Goal: Contribute content

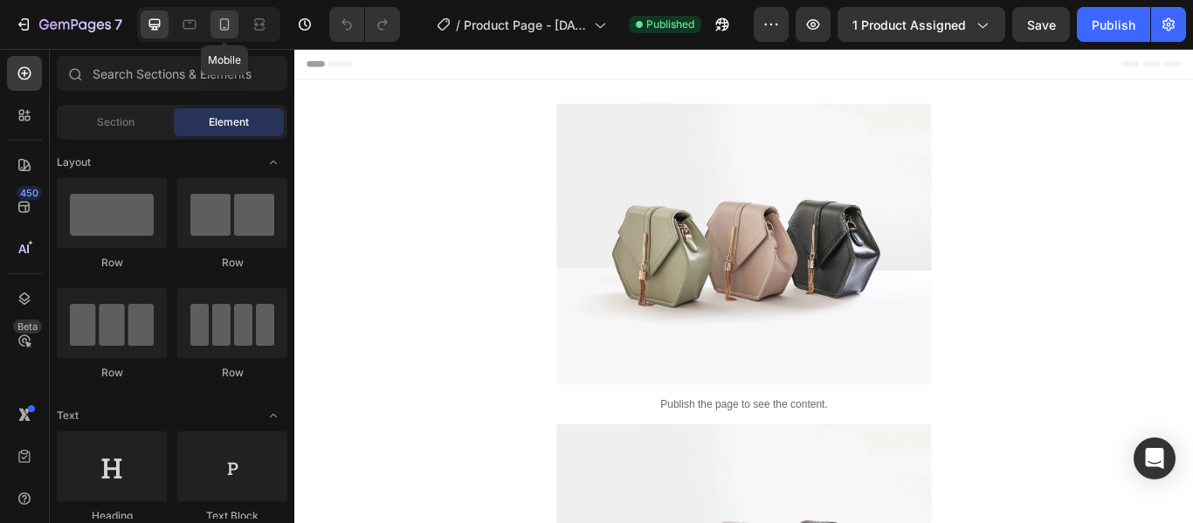
click at [217, 24] on icon at bounding box center [224, 24] width 17 height 17
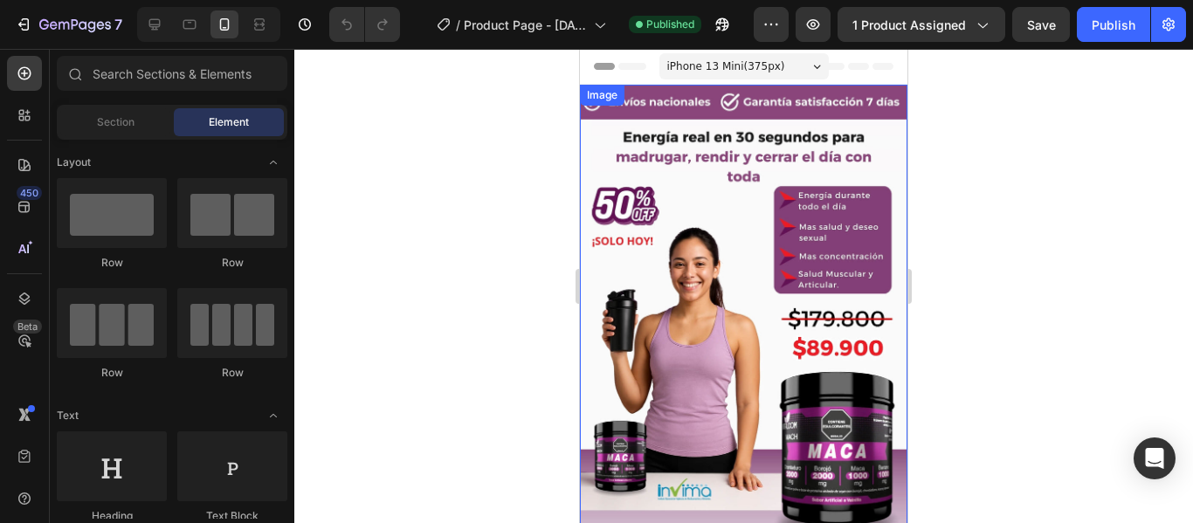
click at [809, 244] on img at bounding box center [743, 376] width 327 height 582
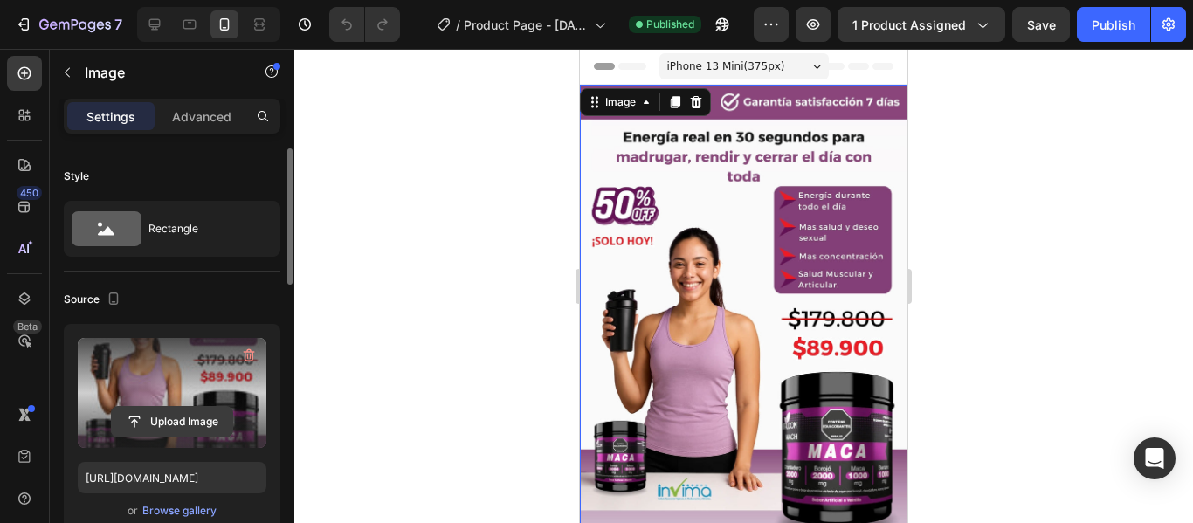
click at [186, 418] on input "file" at bounding box center [172, 422] width 121 height 30
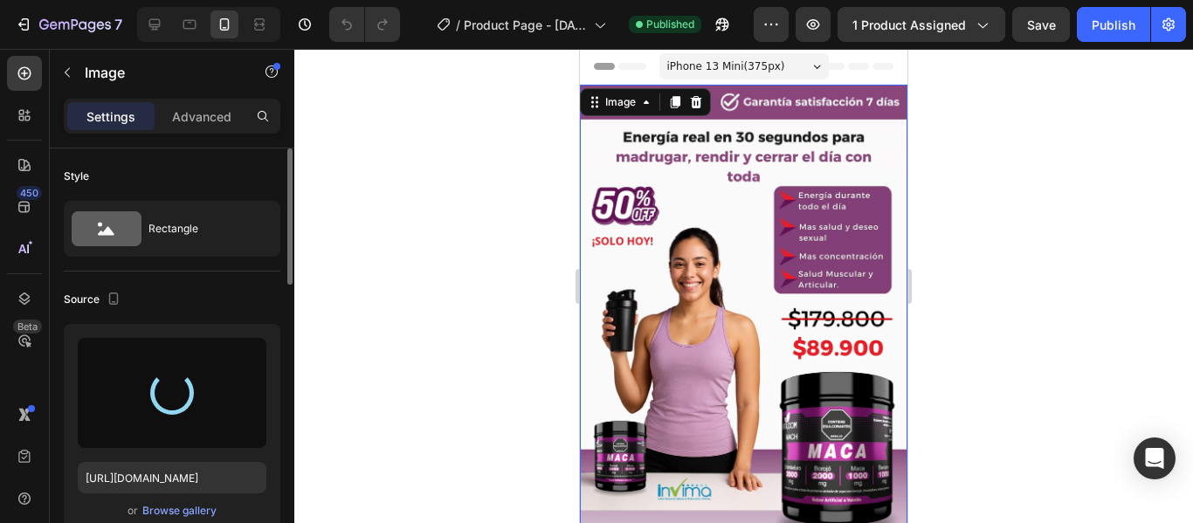
type input "[URL][DOMAIN_NAME]"
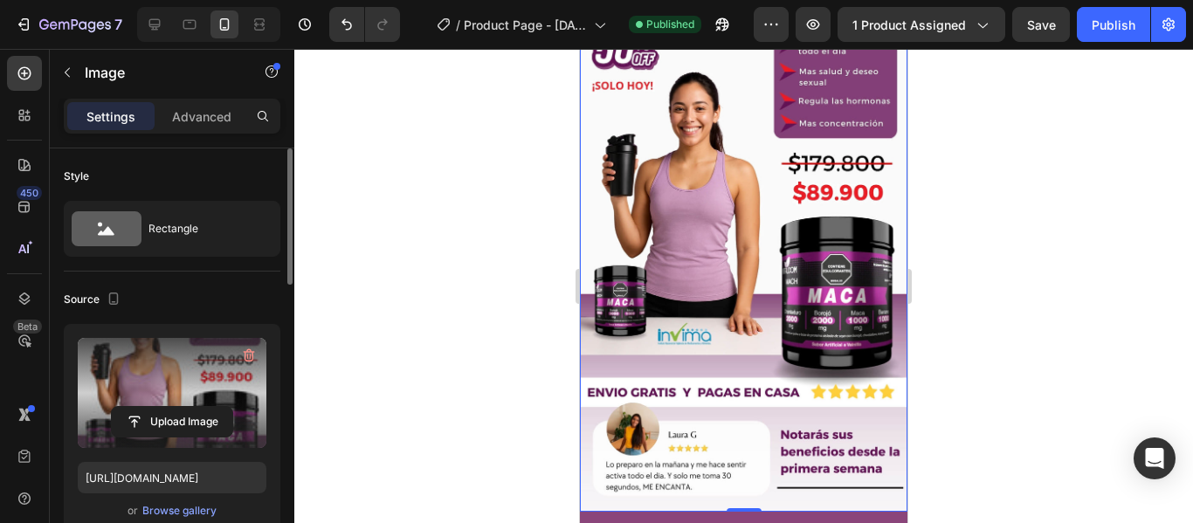
scroll to position [437, 0]
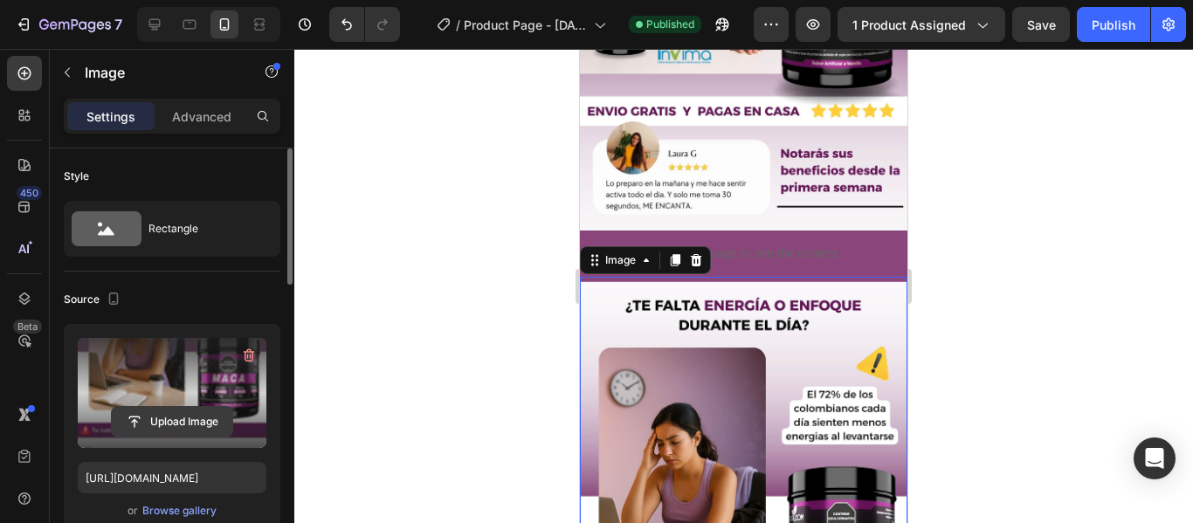
click at [177, 423] on input "file" at bounding box center [172, 422] width 121 height 30
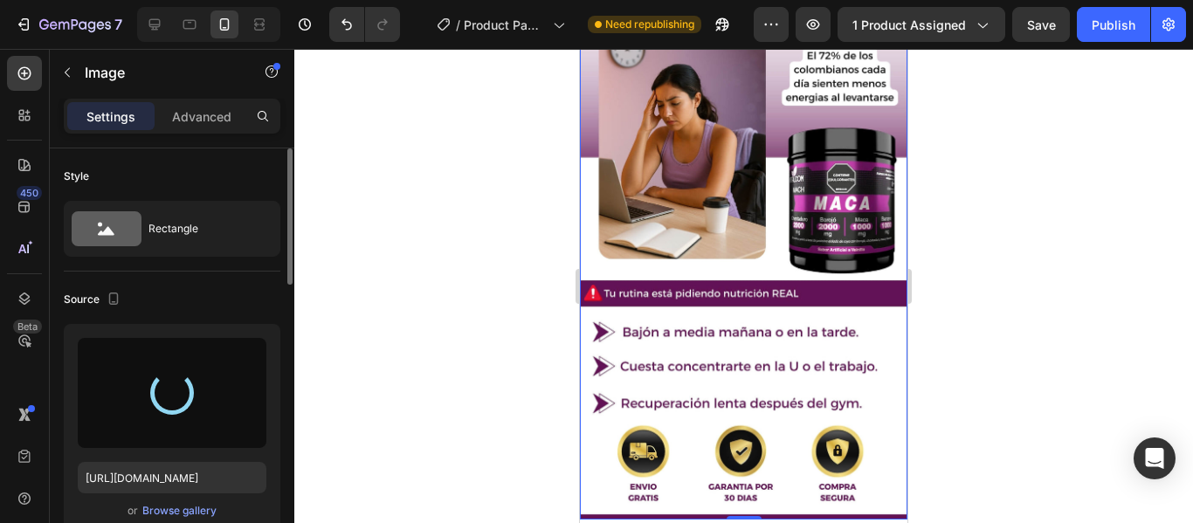
scroll to position [786, 0]
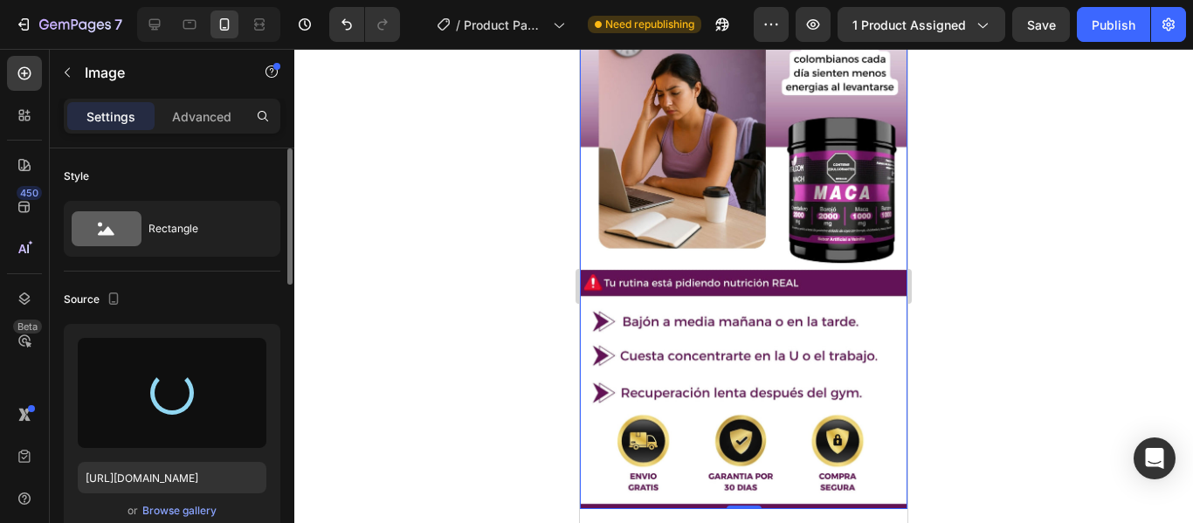
type input "[URL][DOMAIN_NAME]"
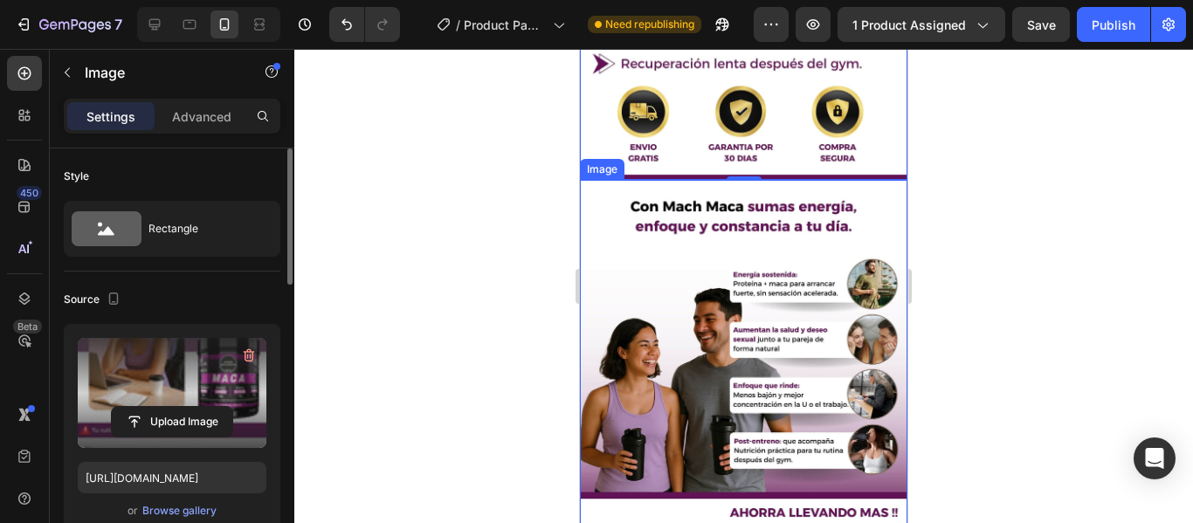
scroll to position [1222, 0]
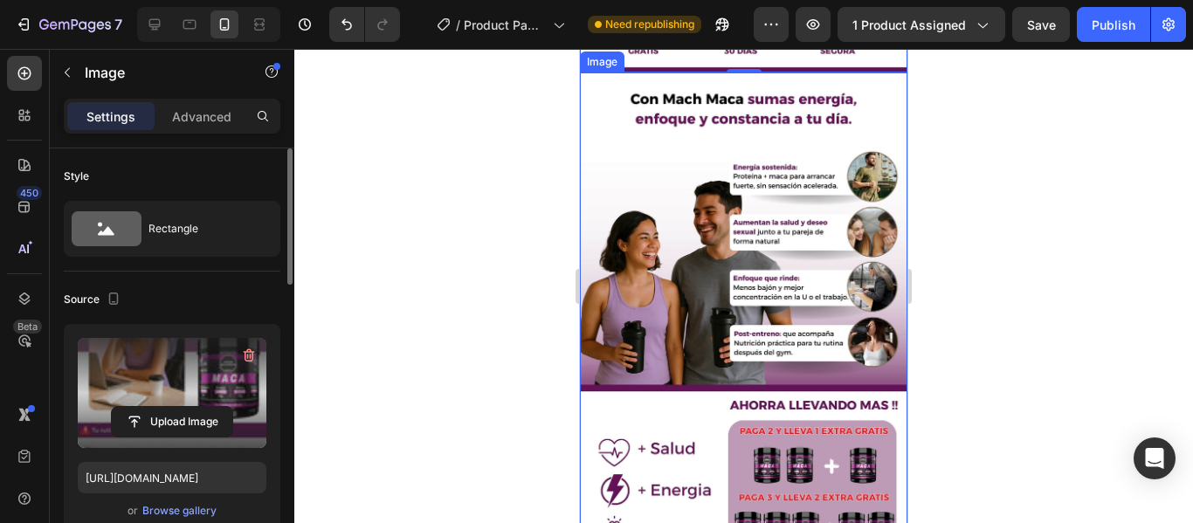
click at [763, 247] on img at bounding box center [743, 363] width 327 height 582
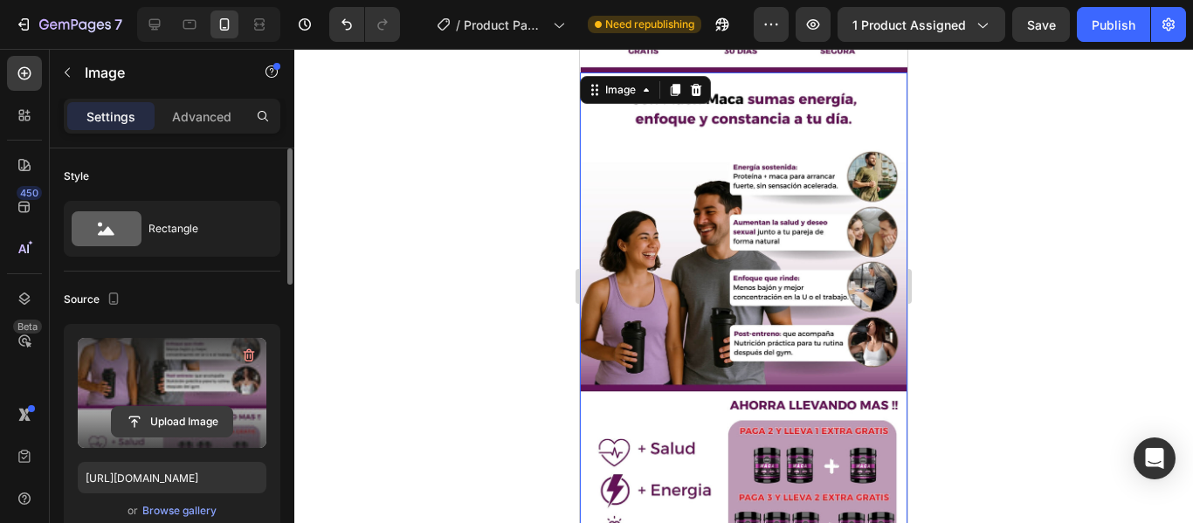
click at [196, 417] on input "file" at bounding box center [172, 422] width 121 height 30
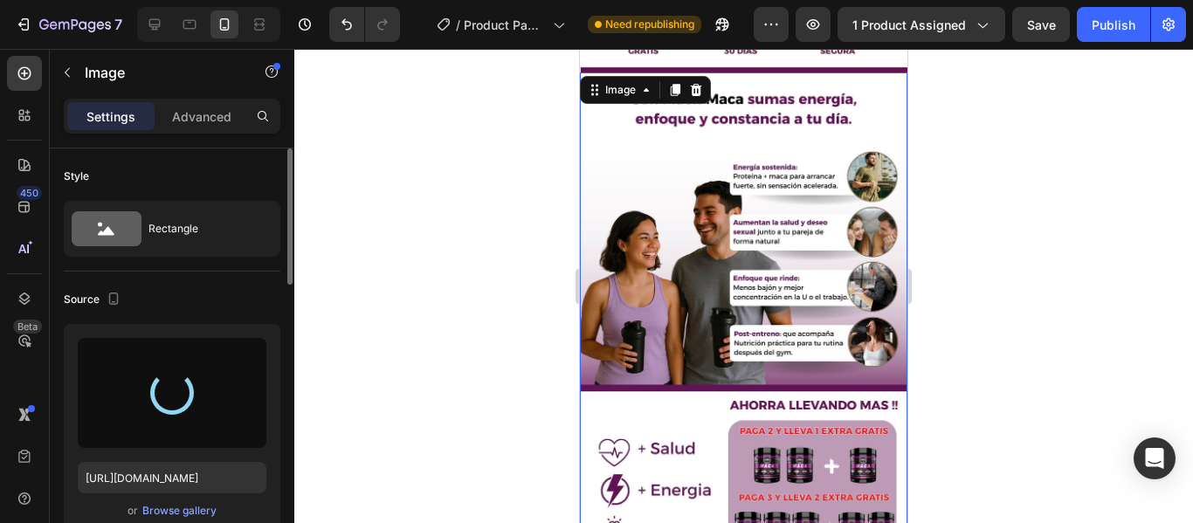
type input "[URL][DOMAIN_NAME]"
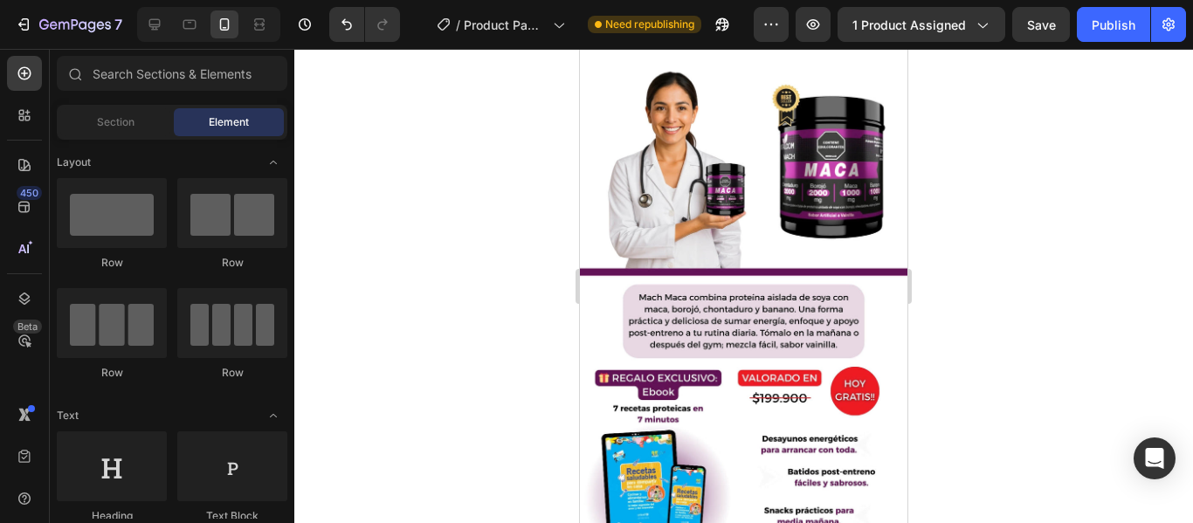
scroll to position [1863, 0]
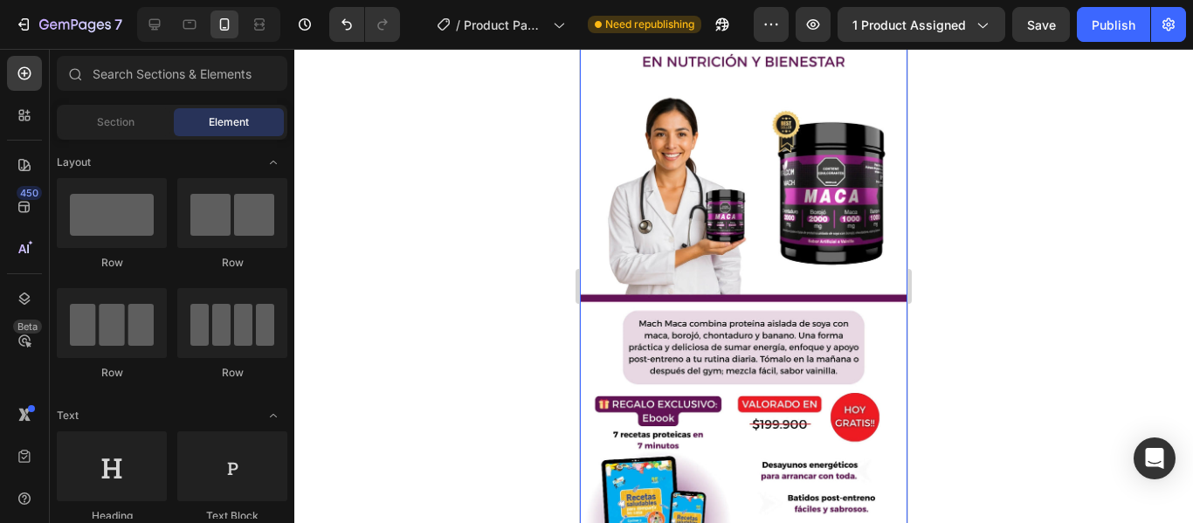
click at [775, 334] on img at bounding box center [743, 306] width 327 height 582
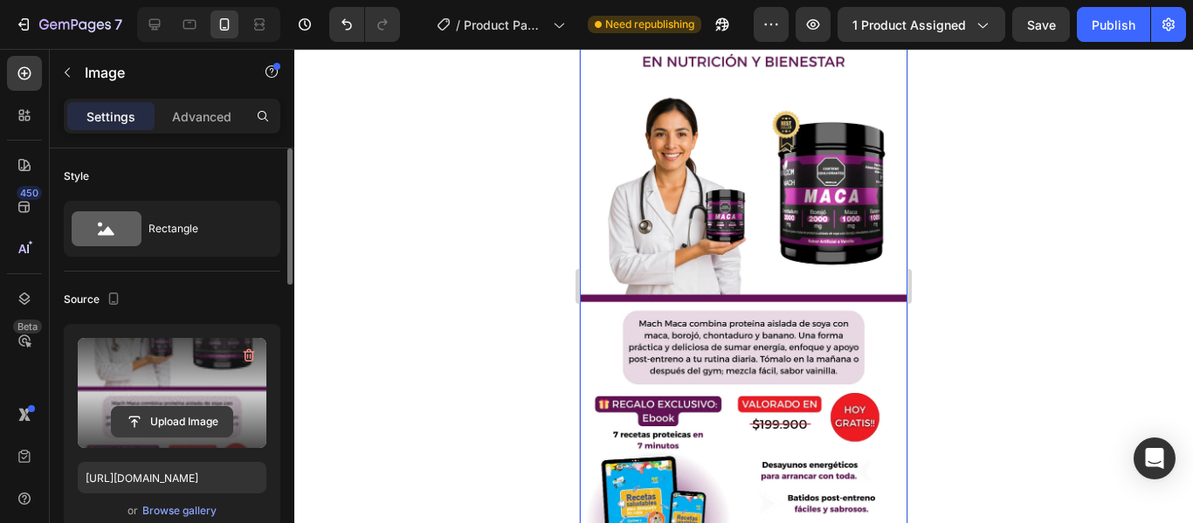
click at [148, 422] on input "file" at bounding box center [172, 422] width 121 height 30
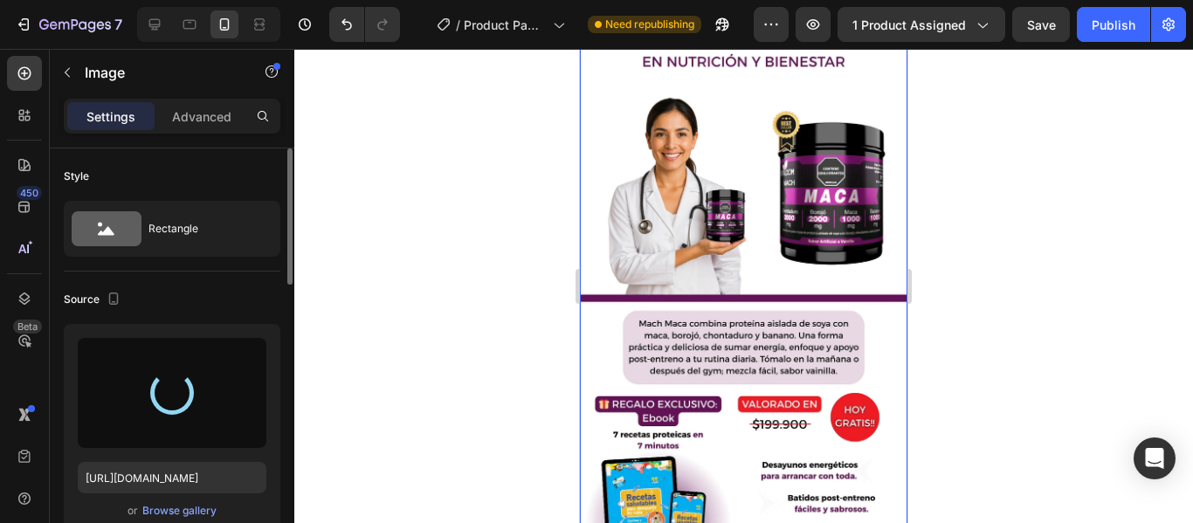
type input "[URL][DOMAIN_NAME]"
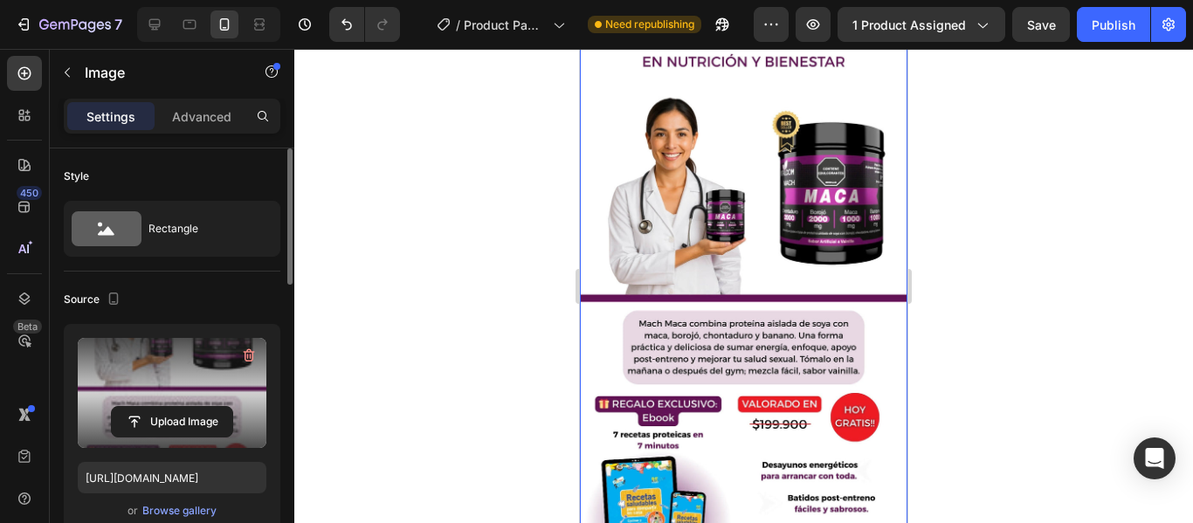
click at [981, 245] on div at bounding box center [743, 286] width 899 height 474
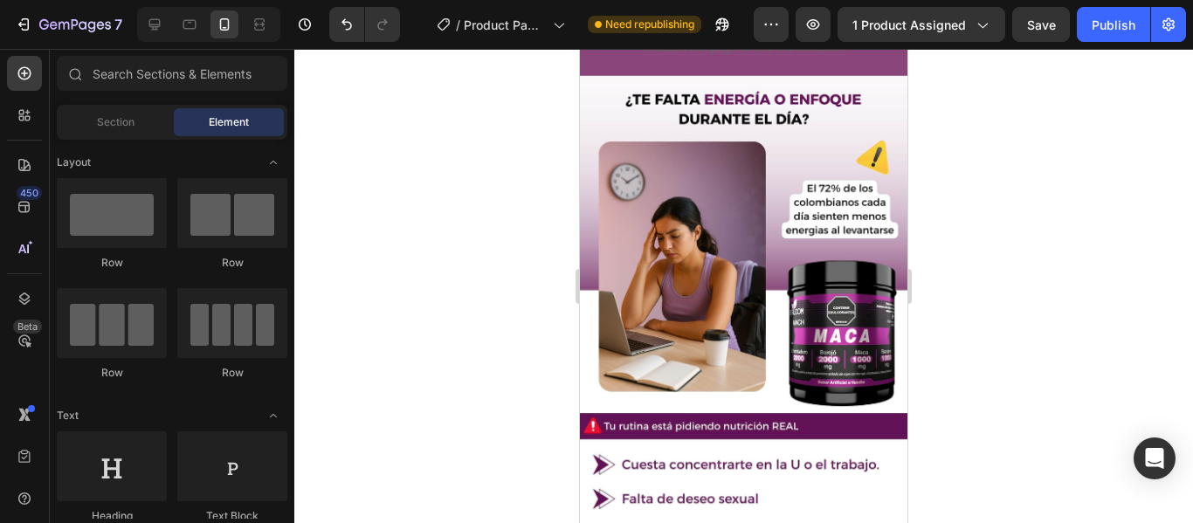
scroll to position [0, 0]
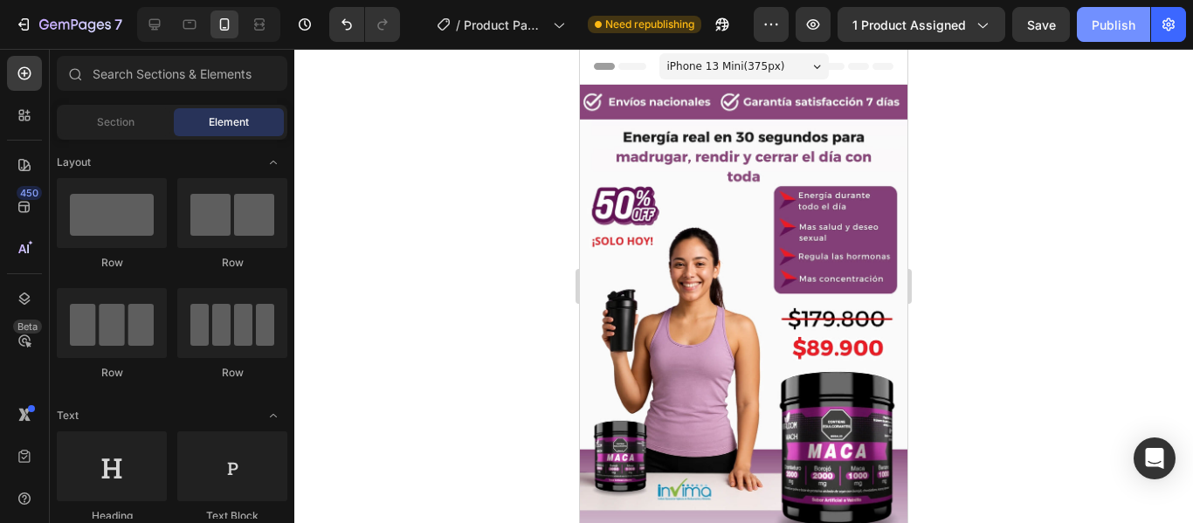
click at [1128, 18] on div "Publish" at bounding box center [1113, 25] width 44 height 18
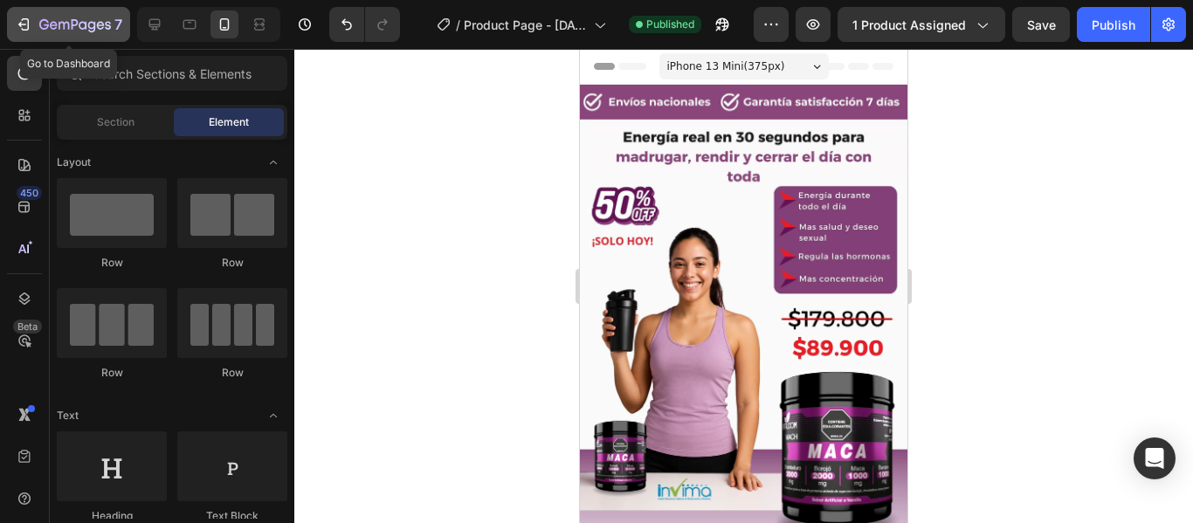
click at [27, 21] on icon "button" at bounding box center [23, 24] width 17 height 17
